Goal: Transaction & Acquisition: Purchase product/service

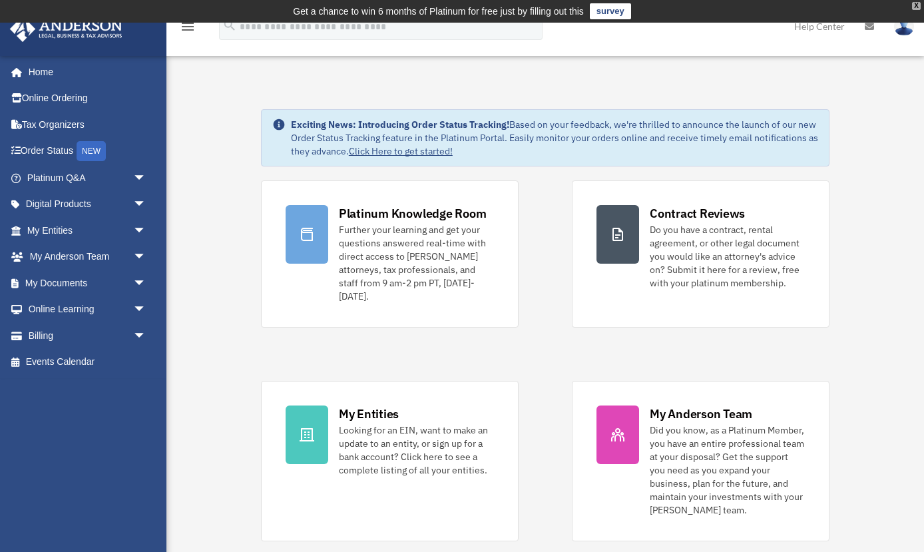
click at [918, 7] on div "X" at bounding box center [916, 6] width 9 height 8
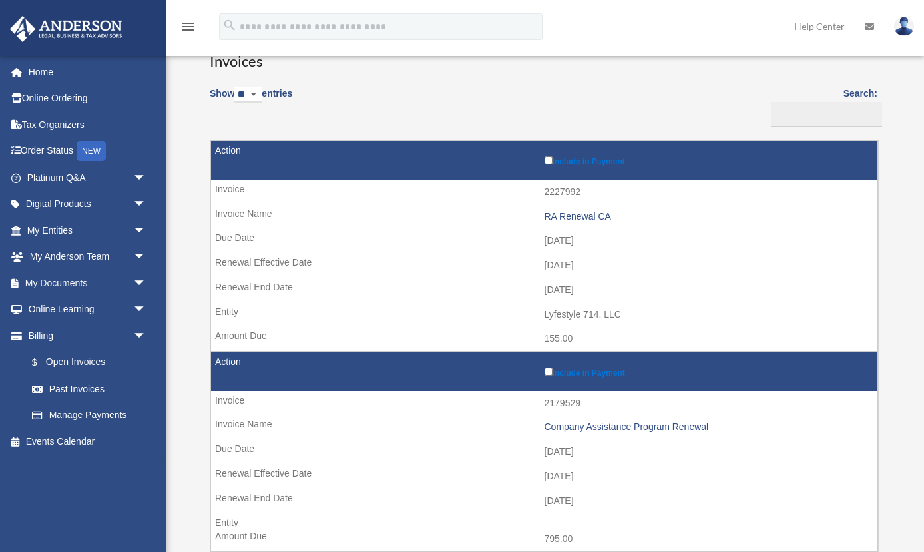
scroll to position [95, 0]
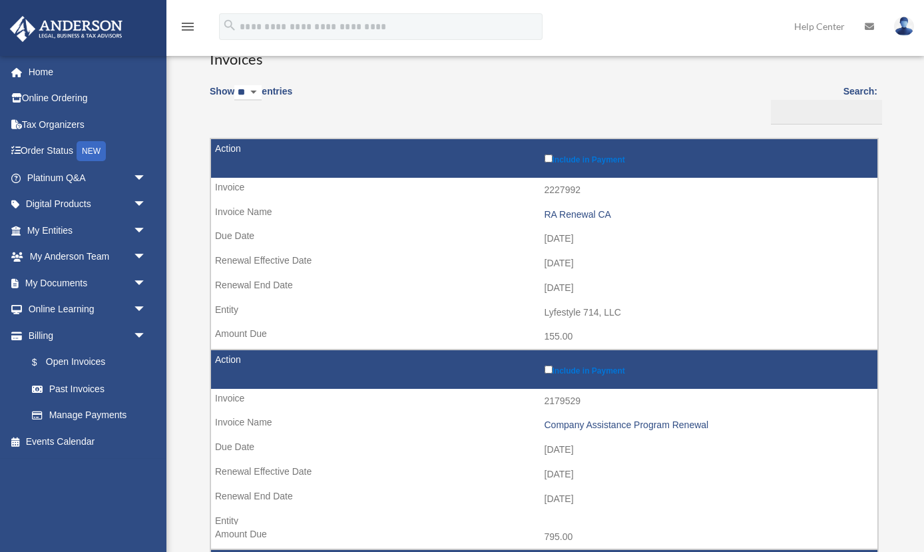
click at [549, 162] on td "Include in Payment" at bounding box center [544, 158] width 666 height 39
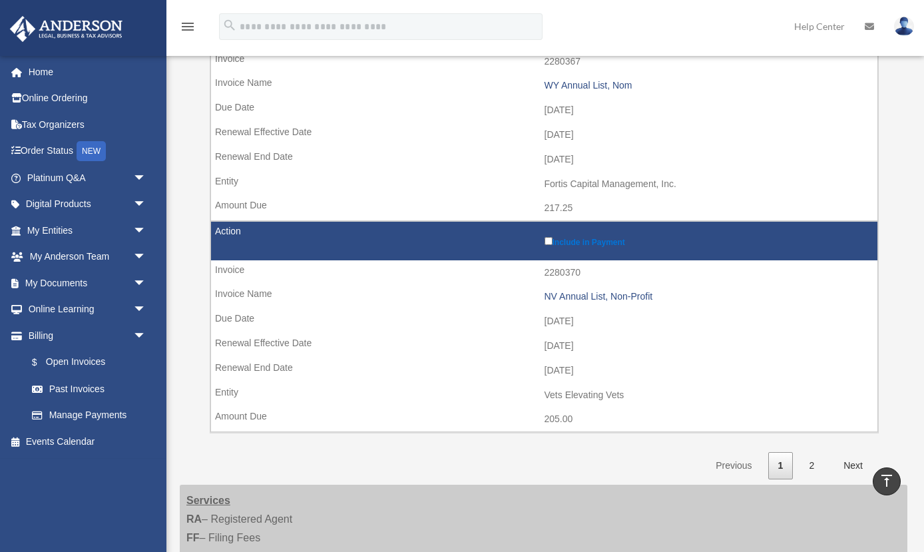
scroll to position [1902, 0]
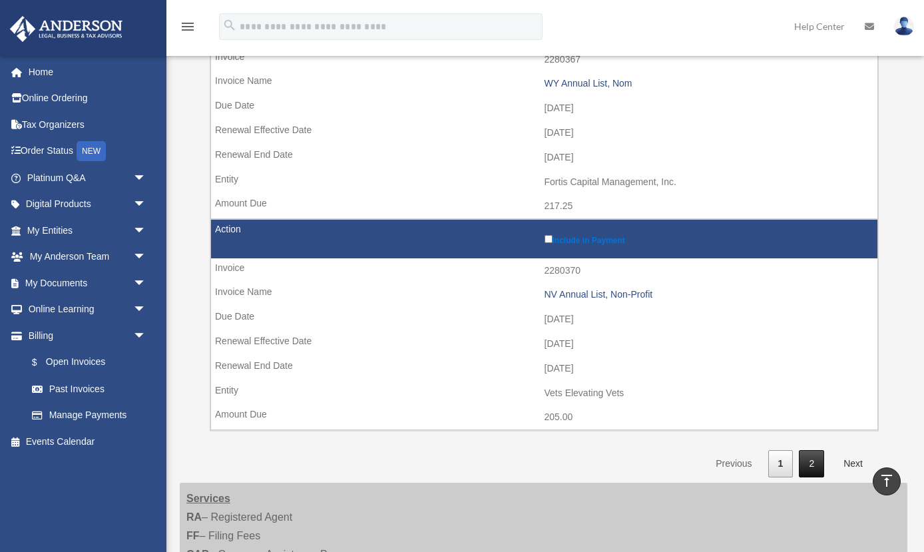
click at [813, 450] on link "2" at bounding box center [811, 463] width 25 height 27
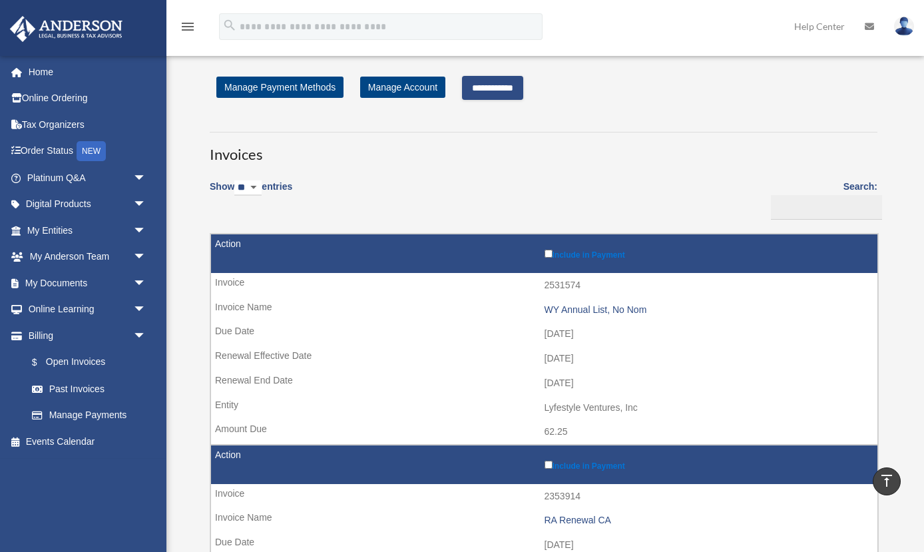
scroll to position [0, 0]
click at [476, 90] on input "**********" at bounding box center [492, 88] width 61 height 24
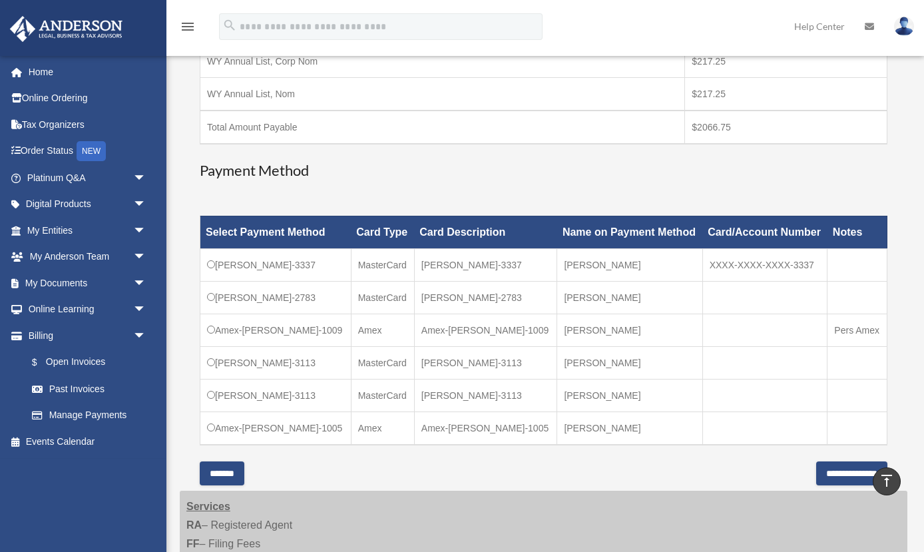
scroll to position [463, 0]
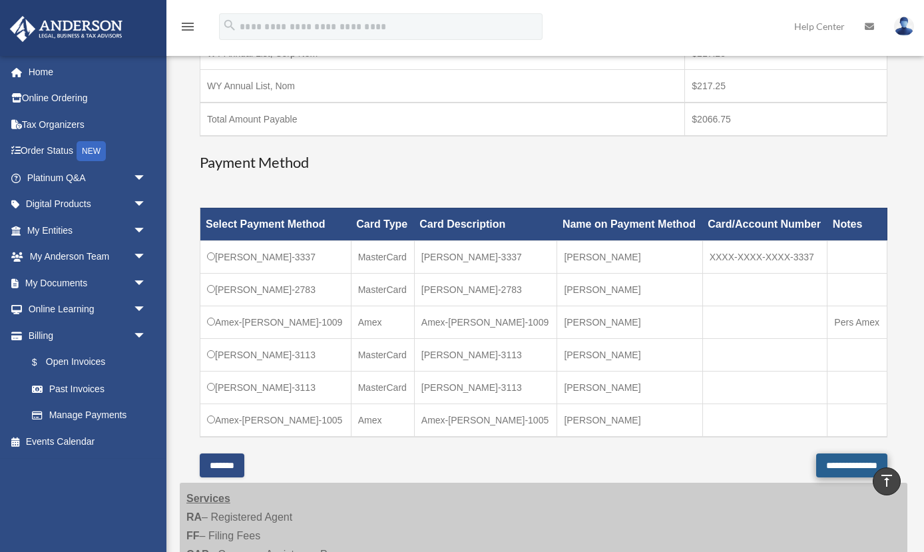
click at [829, 465] on input "**********" at bounding box center [851, 465] width 71 height 24
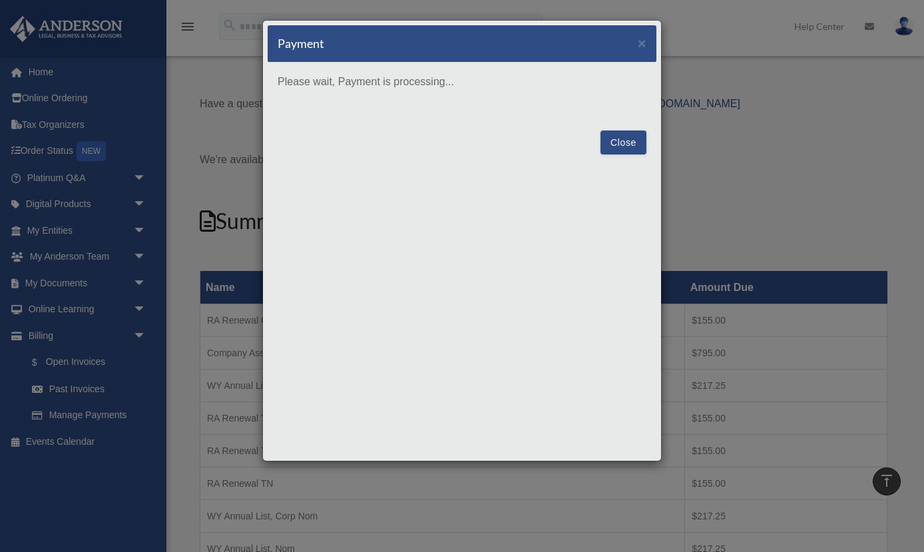
scroll to position [0, 0]
click at [631, 146] on button "Close" at bounding box center [623, 142] width 46 height 24
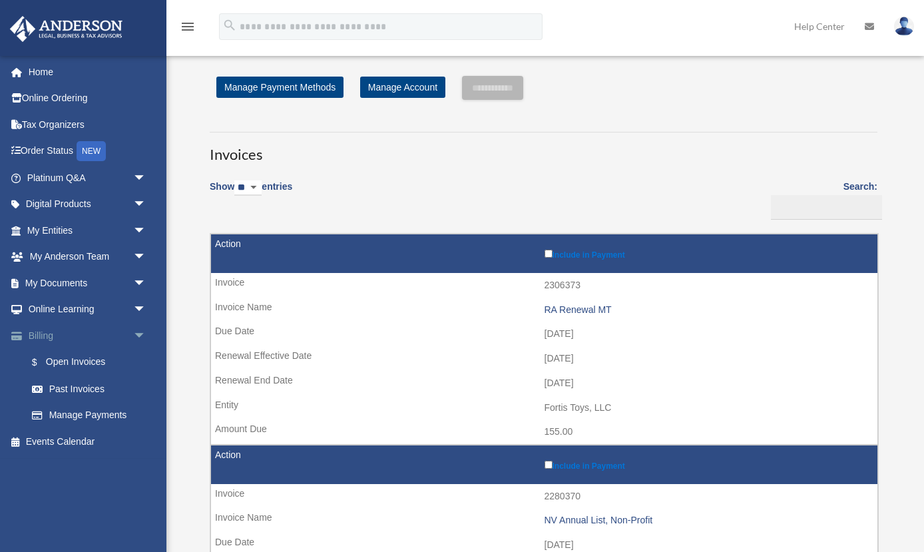
click at [48, 331] on link "Billing arrow_drop_down" at bounding box center [87, 335] width 157 height 27
